Goal: Task Accomplishment & Management: Use online tool/utility

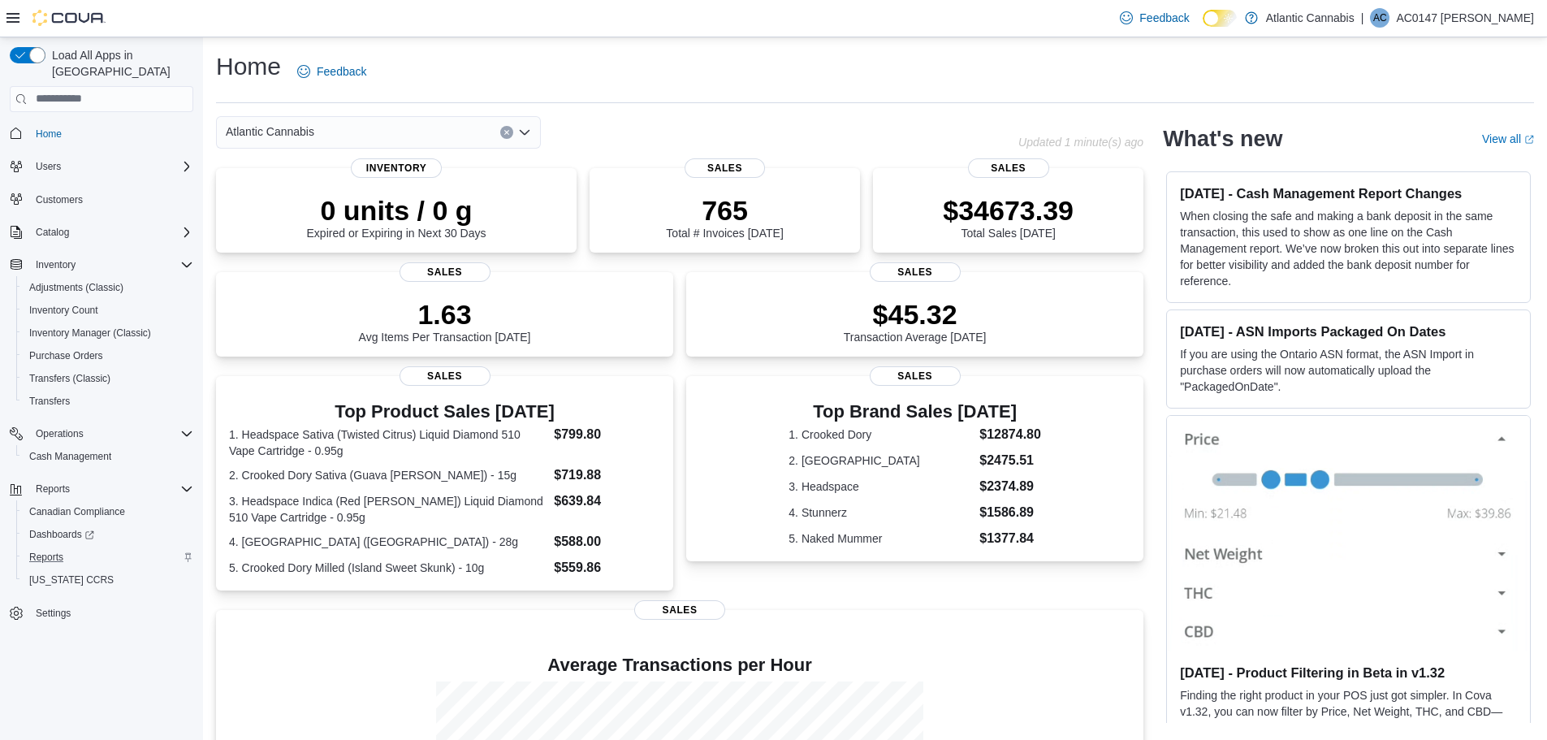
click at [78, 547] on div "Reports" at bounding box center [108, 556] width 171 height 19
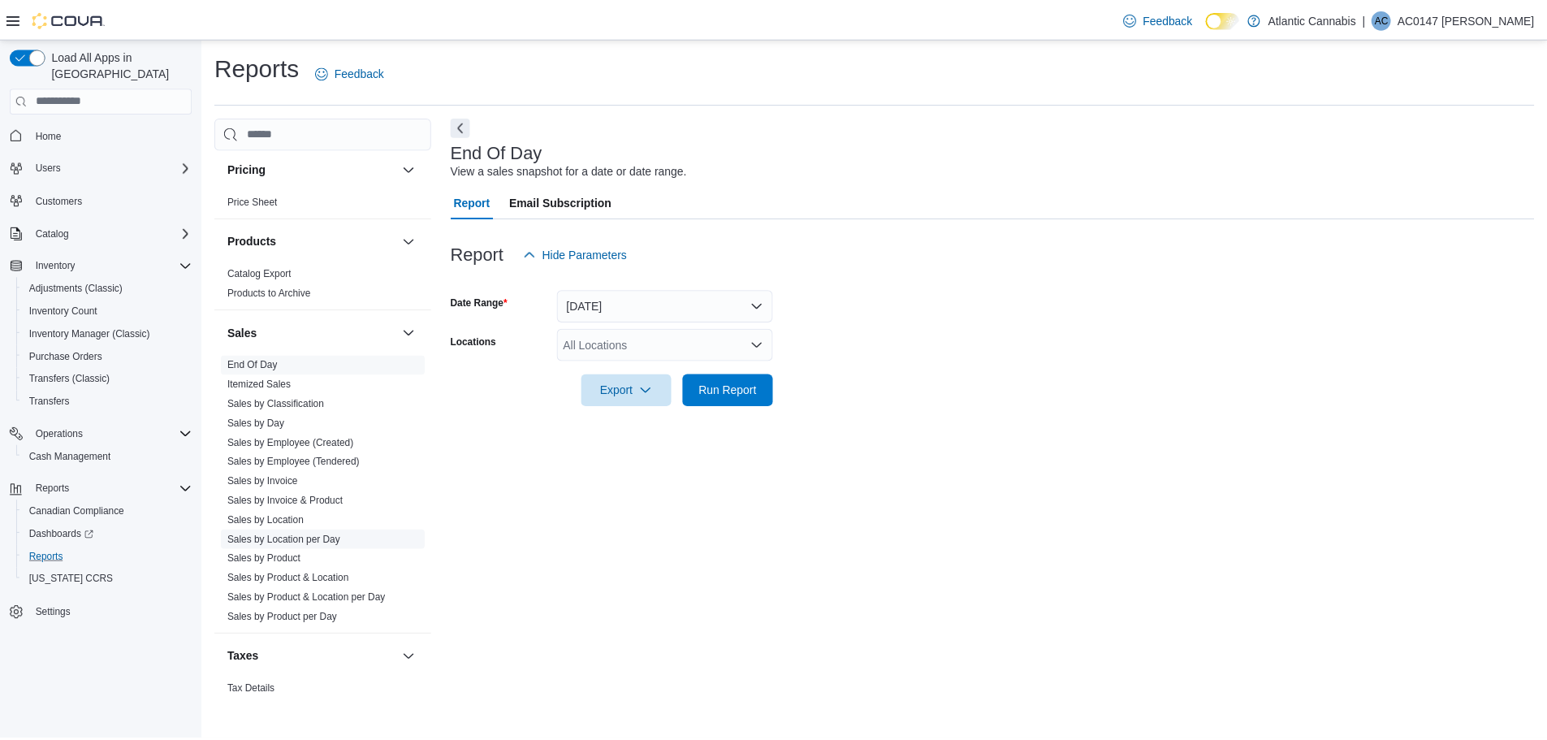
scroll to position [933, 0]
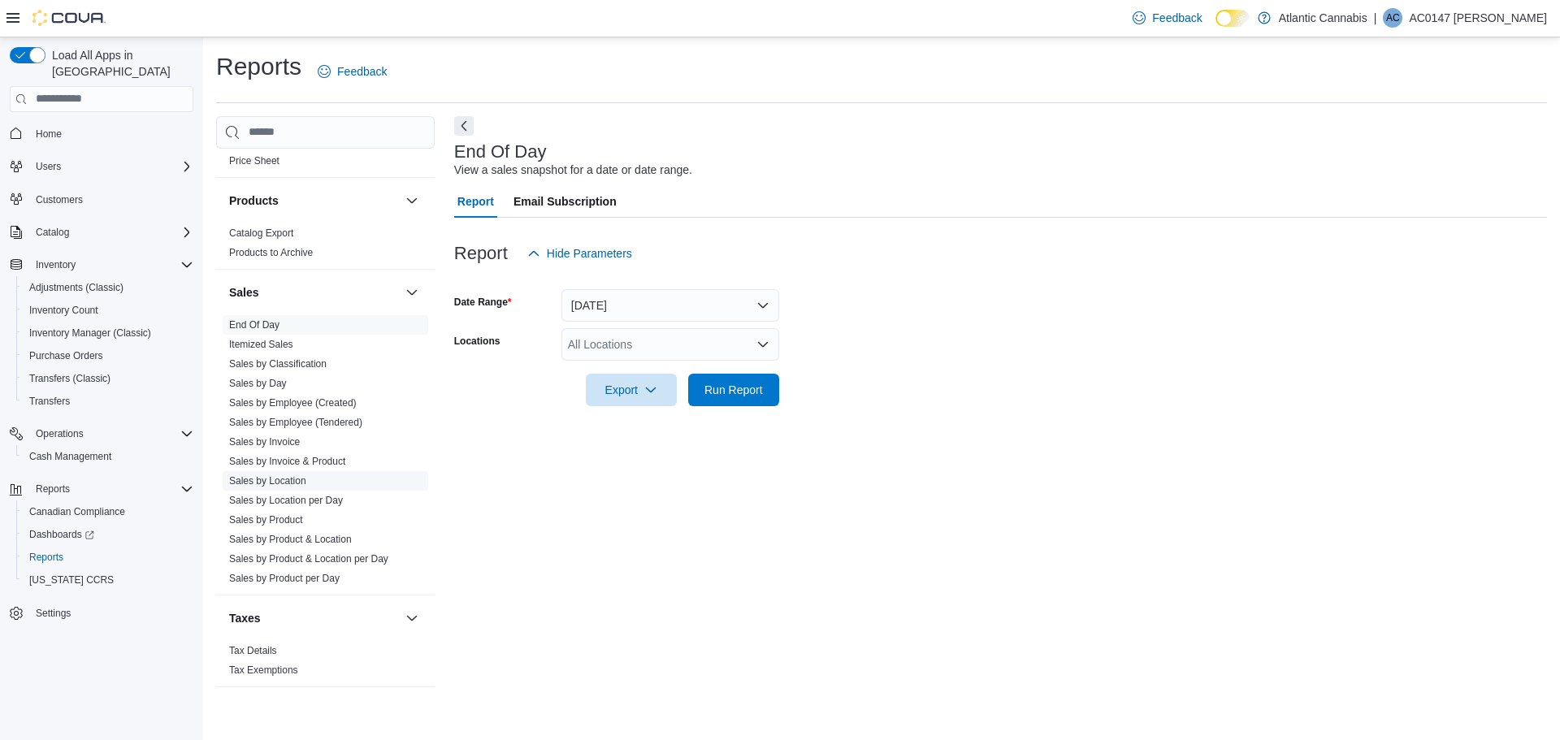
click at [288, 479] on link "Sales by Location" at bounding box center [267, 480] width 77 height 11
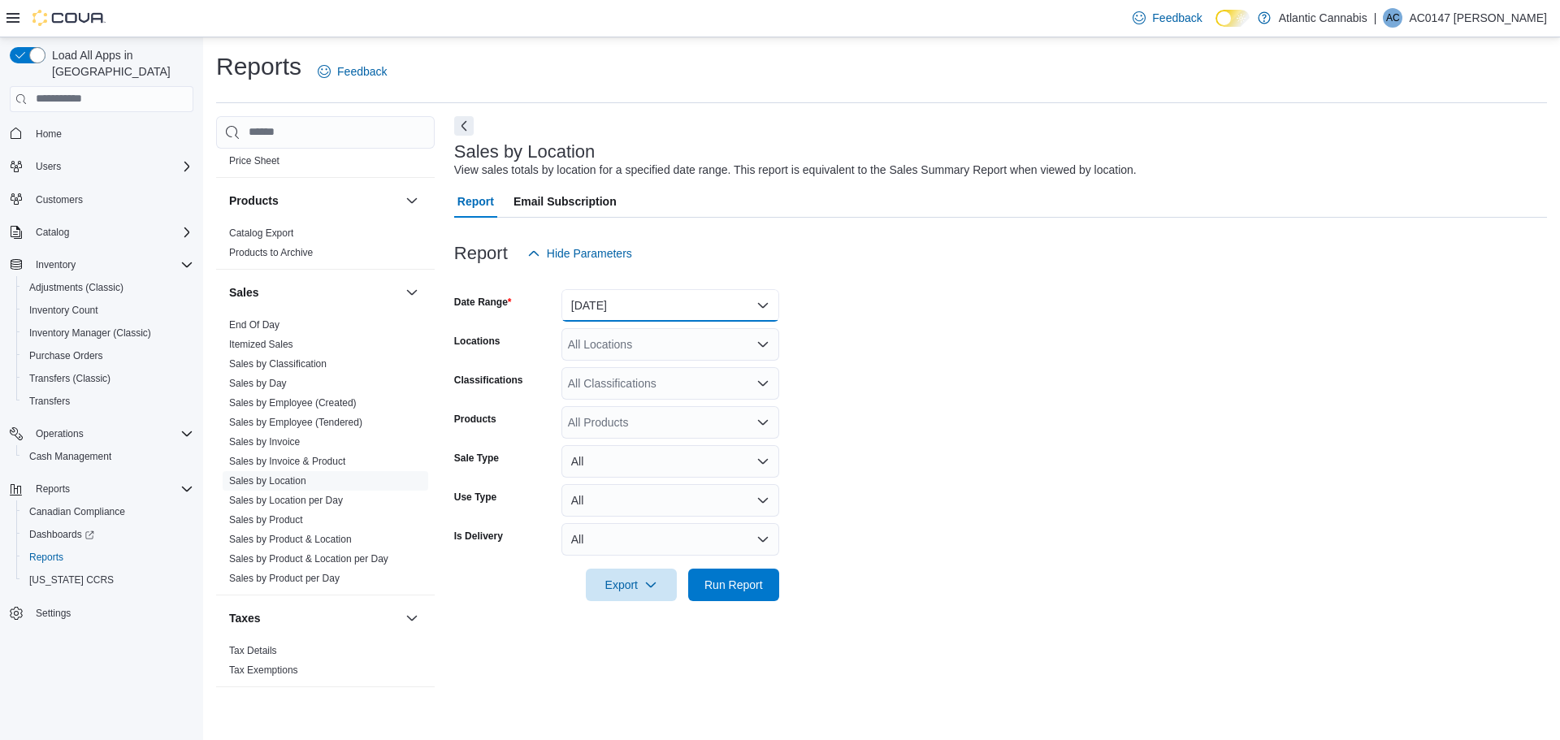
click at [650, 307] on button "Yesterday" at bounding box center [670, 305] width 218 height 32
click at [1079, 266] on div "Report Hide Parameters" at bounding box center [1000, 253] width 1093 height 32
click at [790, 601] on div at bounding box center [1000, 610] width 1093 height 19
click at [731, 560] on div at bounding box center [1000, 562] width 1093 height 13
click at [733, 575] on span "Run Report" at bounding box center [733, 584] width 71 height 32
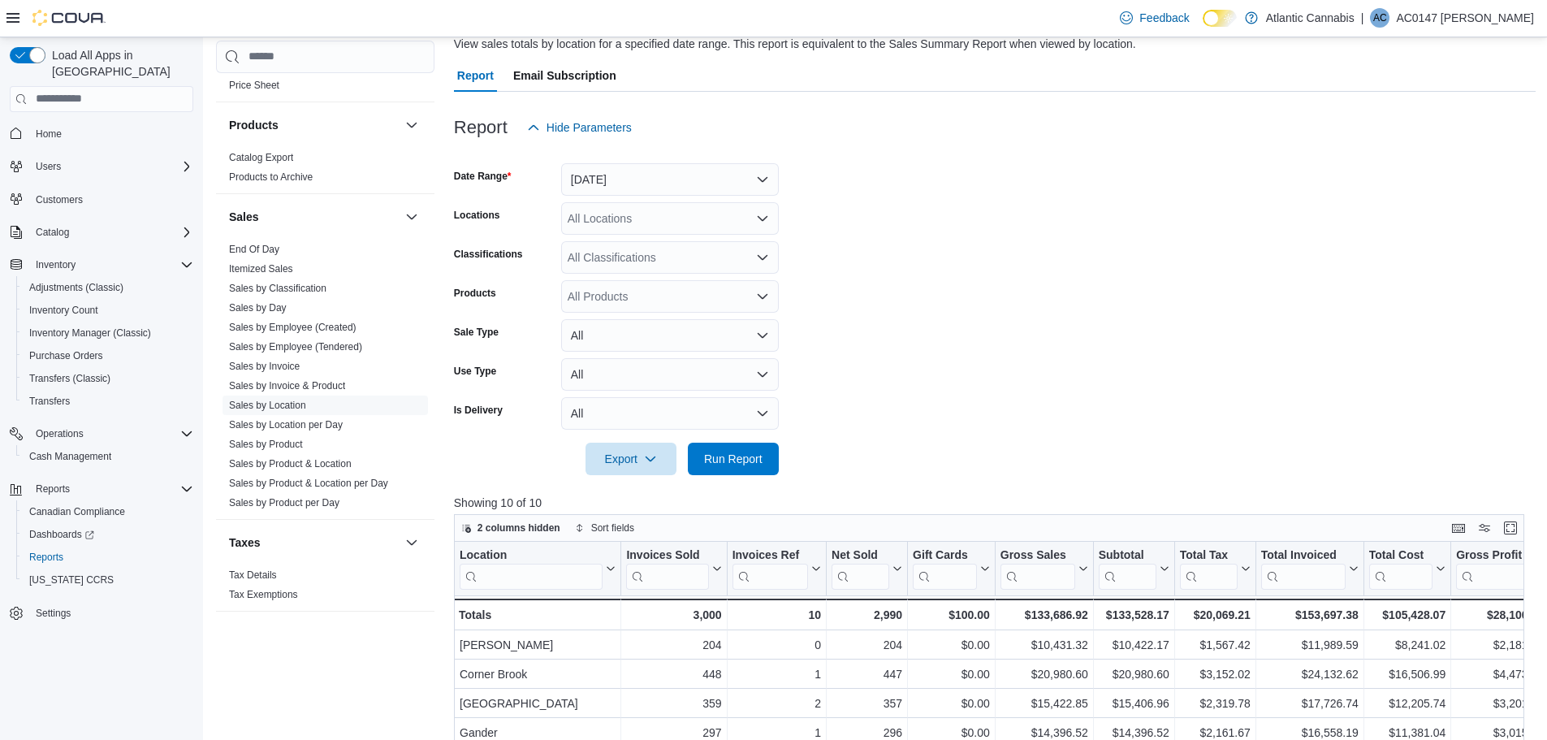
scroll to position [98, 0]
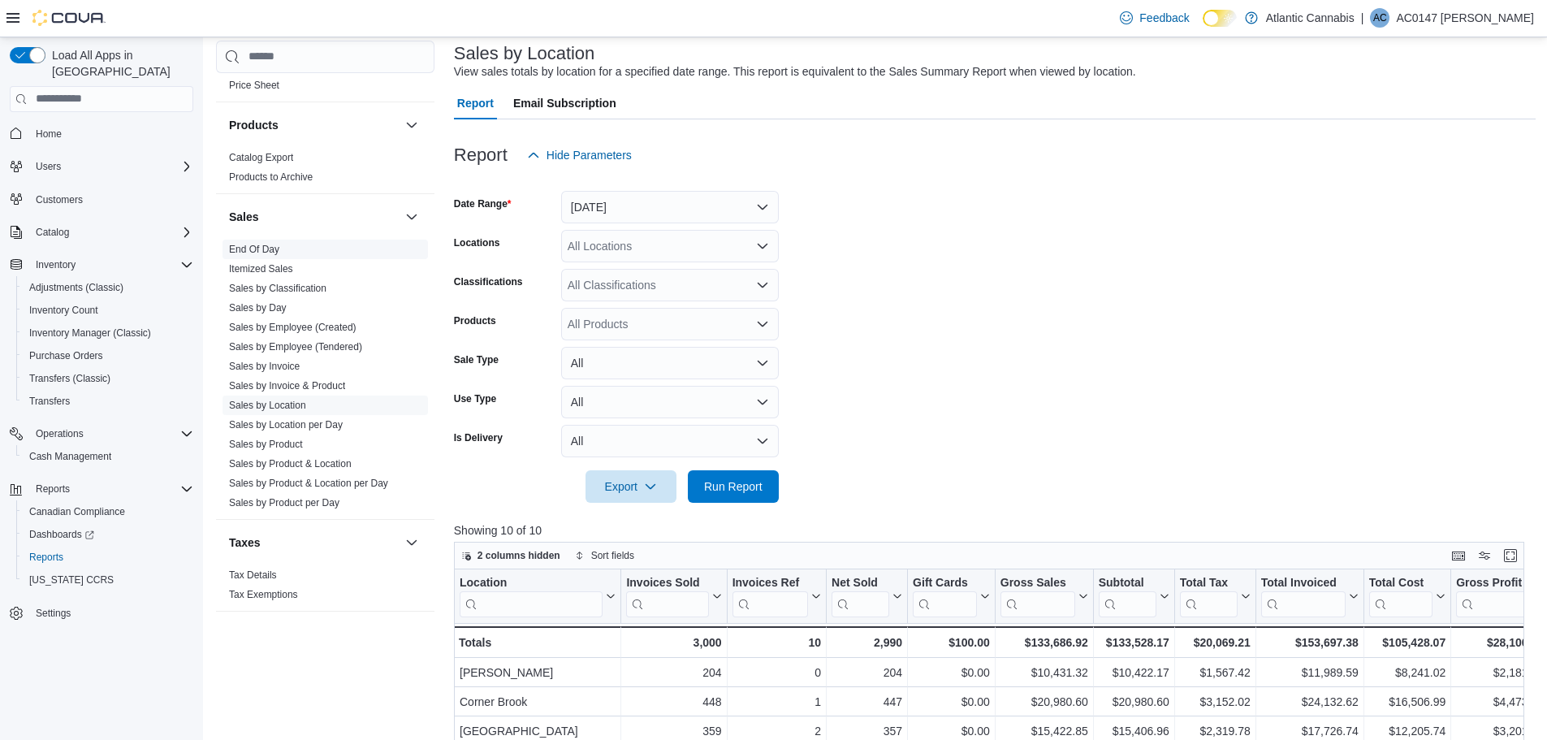
click at [245, 251] on link "End Of Day" at bounding box center [254, 249] width 50 height 11
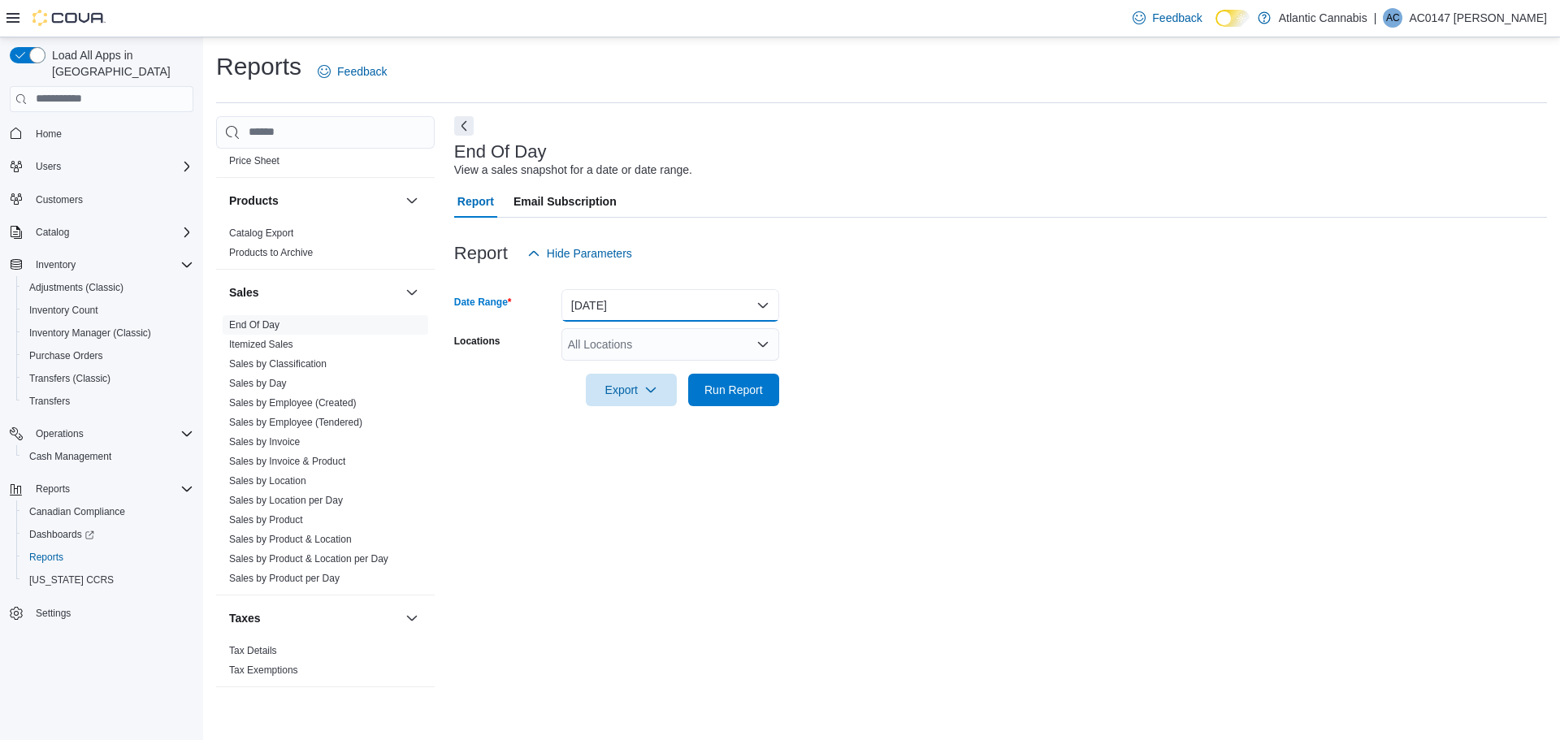
click at [612, 301] on button "Today" at bounding box center [670, 305] width 218 height 32
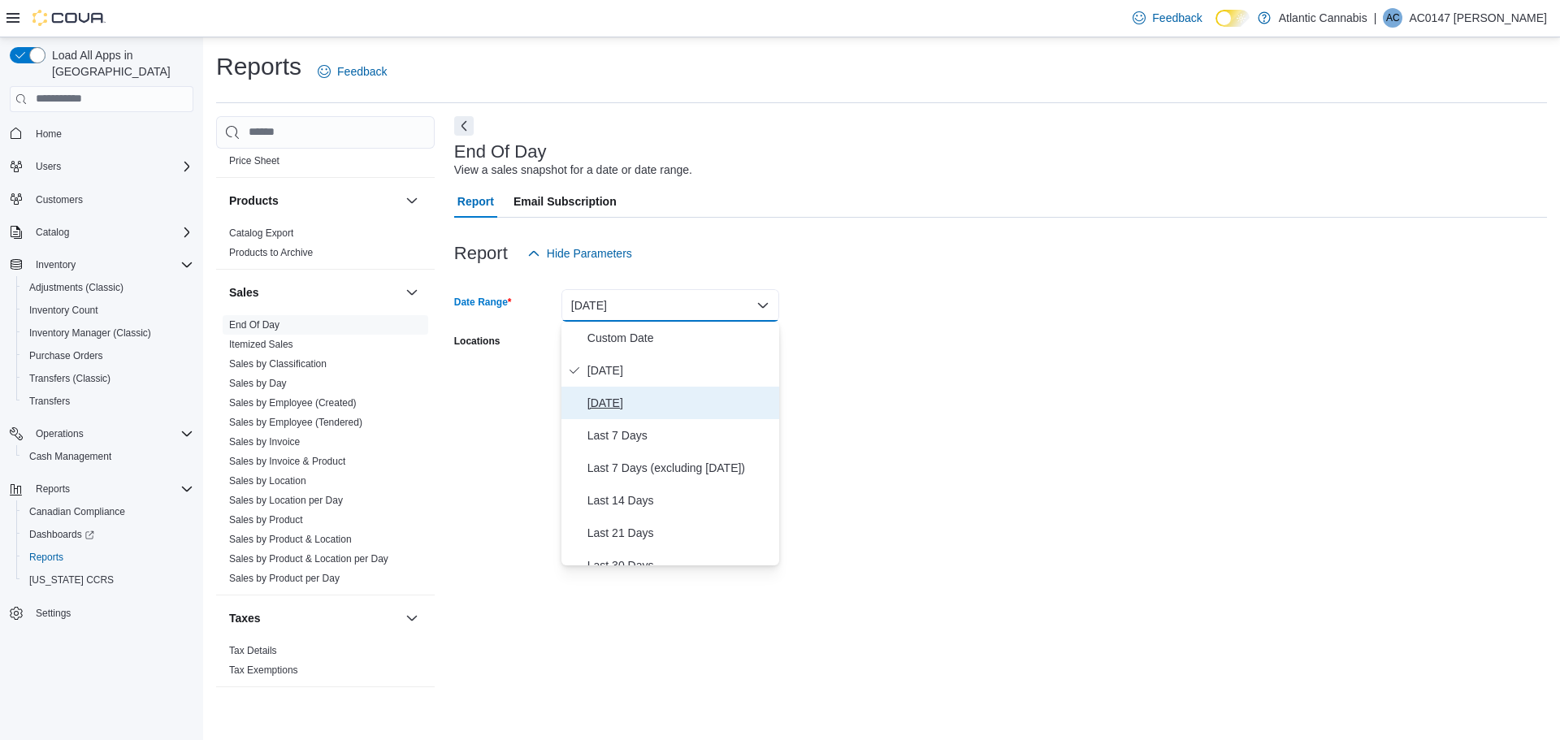
click at [635, 408] on span "Yesterday" at bounding box center [679, 402] width 185 height 19
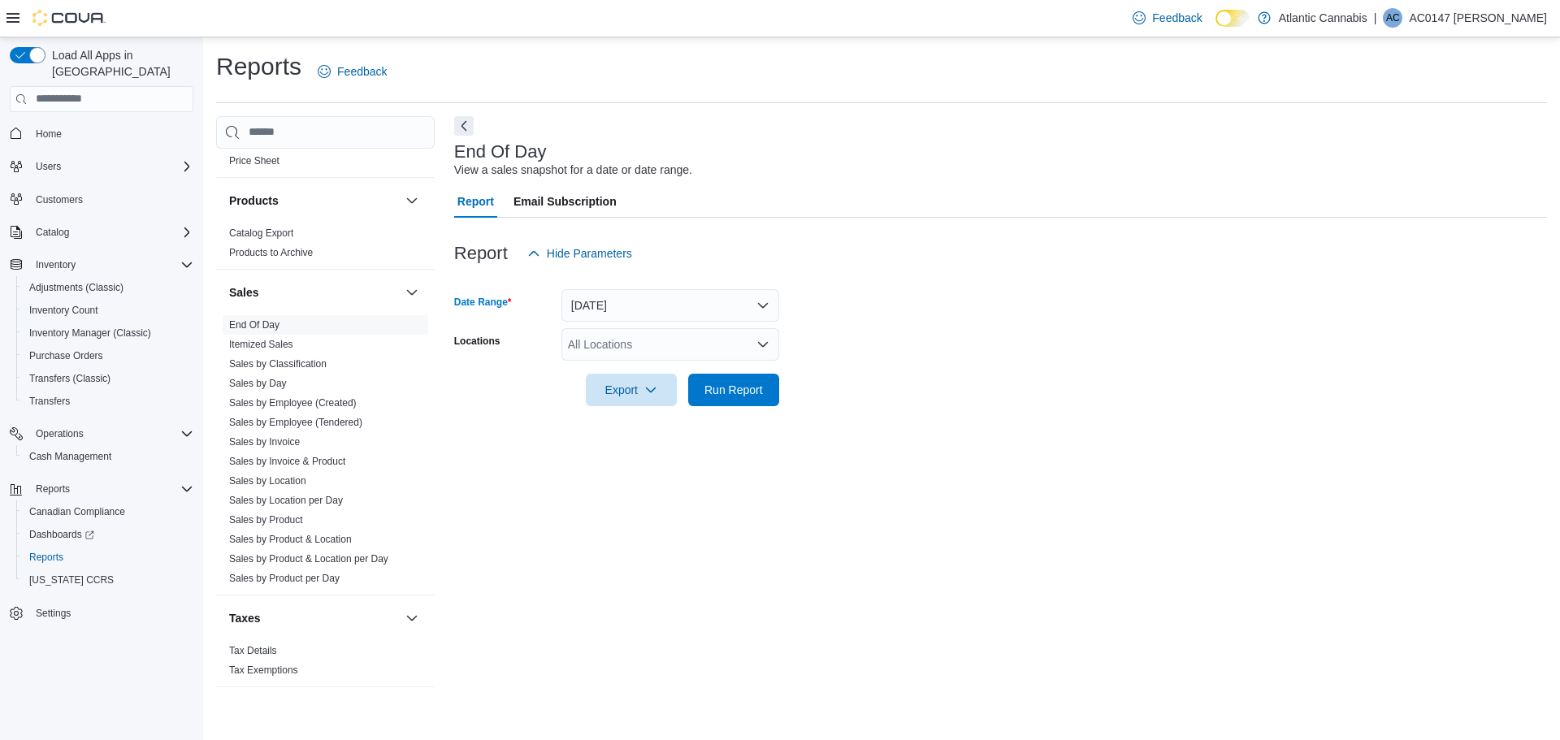
click at [623, 337] on div "All Locations" at bounding box center [670, 344] width 218 height 32
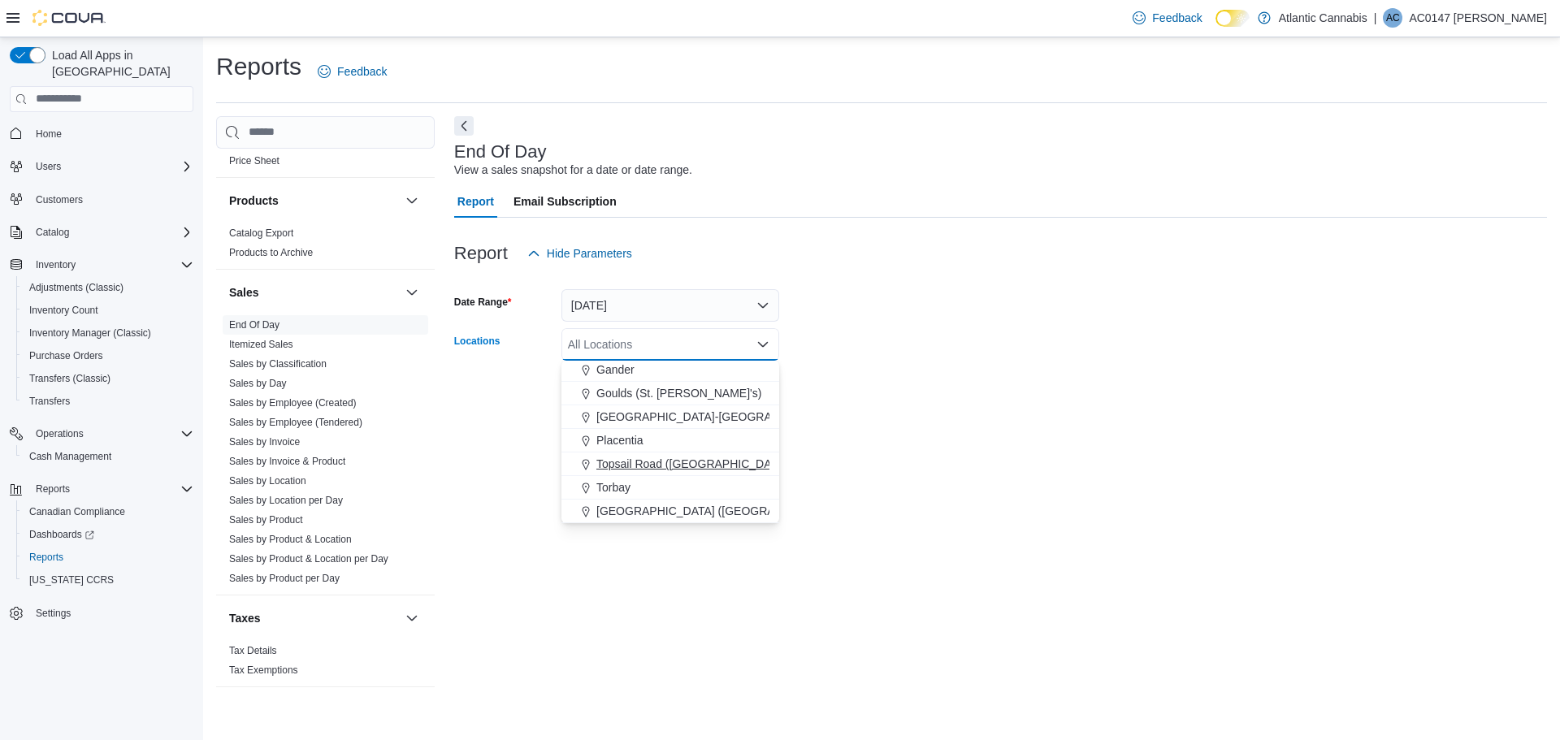
click at [653, 460] on span "Topsail Road (St. John's)" at bounding box center [740, 464] width 288 height 16
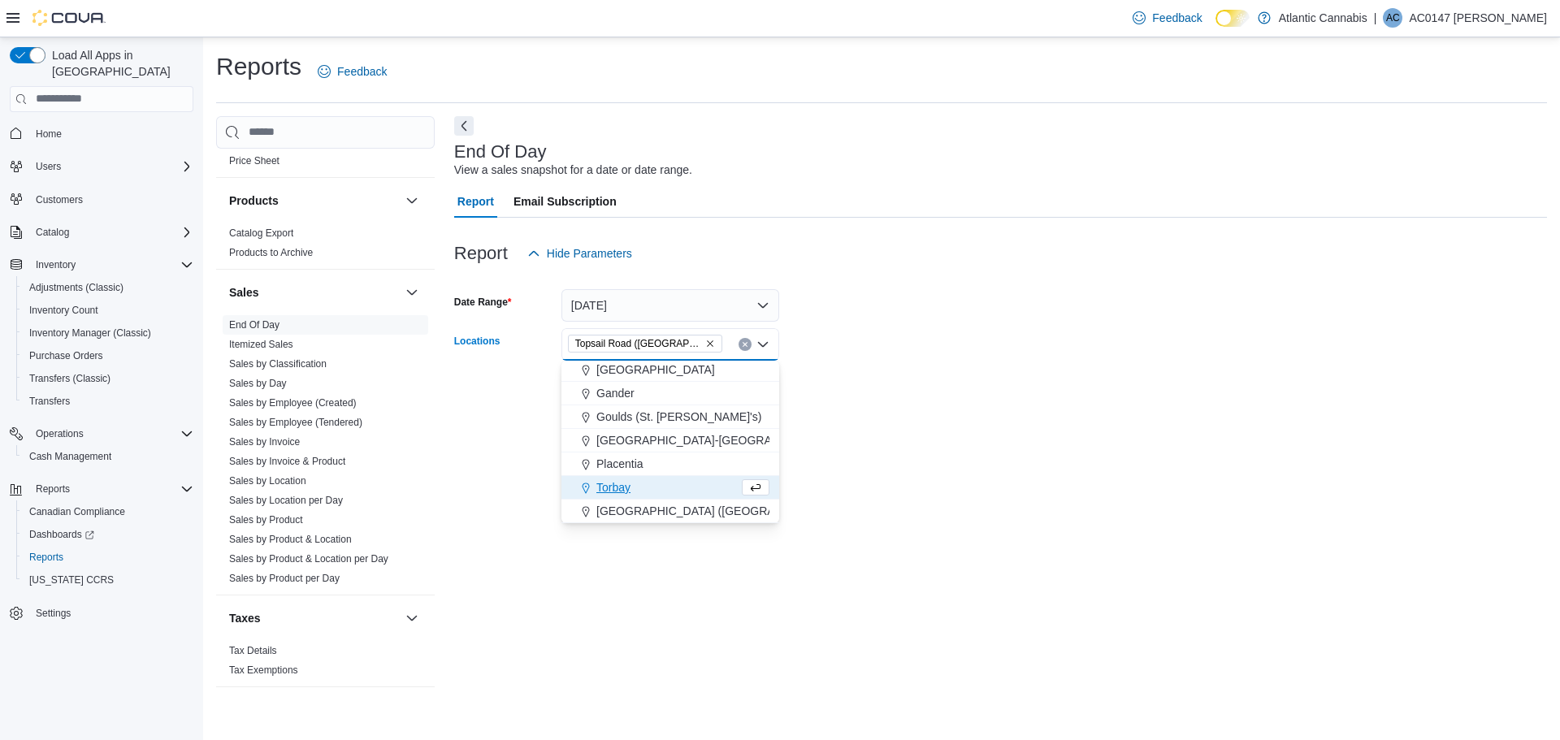
click at [1176, 308] on form "Date Range Yesterday Locations Topsail Road (St. John's) Combo box. Selected. T…" at bounding box center [1000, 338] width 1093 height 136
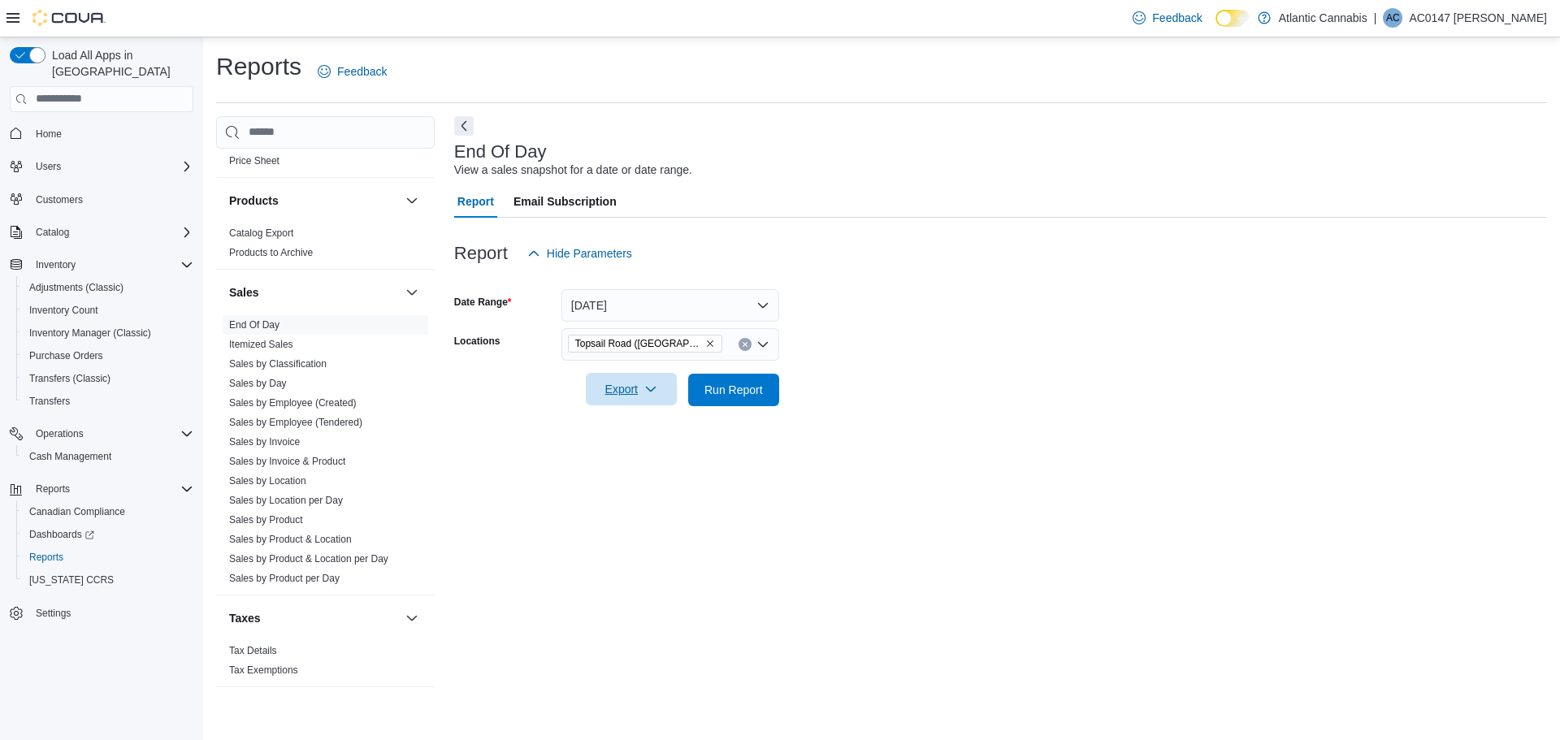
click at [659, 388] on span "Export" at bounding box center [630, 389] width 71 height 32
drag, startPoint x: 659, startPoint y: 388, endPoint x: 738, endPoint y: 462, distance: 108.0
click at [738, 462] on div "End Of Day View a sales snapshot for a date or date range. Report Email Subscri…" at bounding box center [1000, 409] width 1093 height 587
click at [645, 385] on icon "button" at bounding box center [650, 389] width 13 height 13
click at [638, 453] on span "Export to Pdf" at bounding box center [633, 454] width 73 height 13
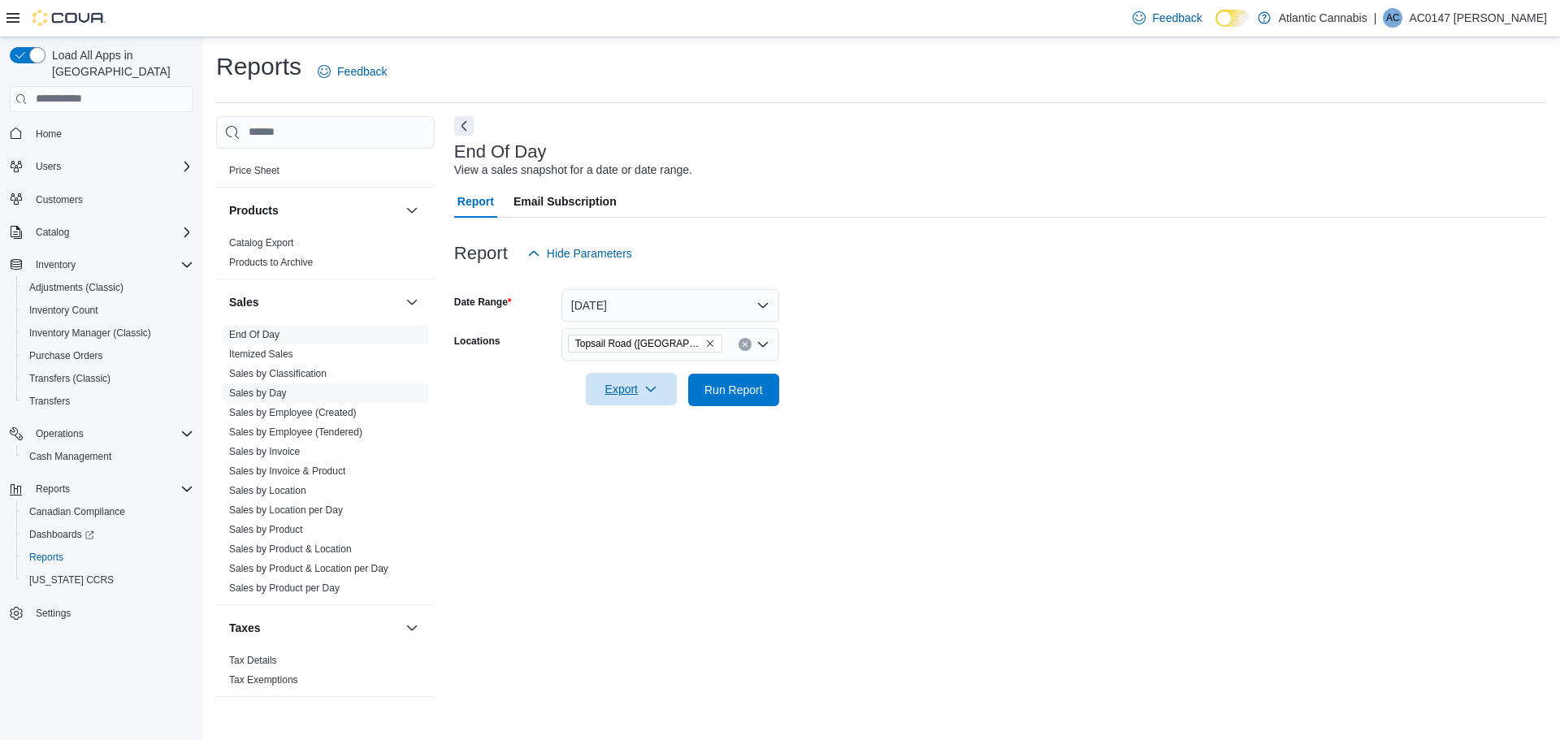
scroll to position [933, 0]
